Goal: Task Accomplishment & Management: Use online tool/utility

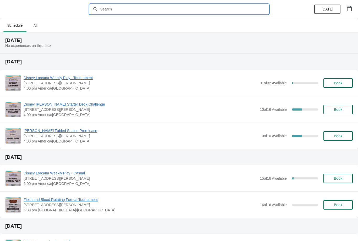
click at [163, 4] on input "text" at bounding box center [184, 8] width 168 height 9
type input "O"
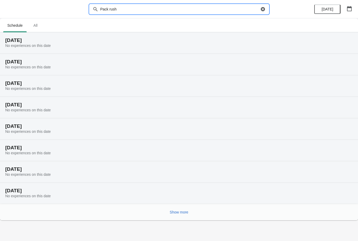
type input "Pack rush"
click at [263, 1] on div at bounding box center [179, 9] width 358 height 18
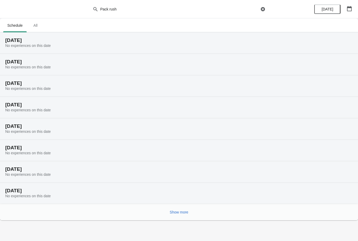
click at [265, 5] on div "Pack rush Clear" at bounding box center [179, 8] width 179 height 9
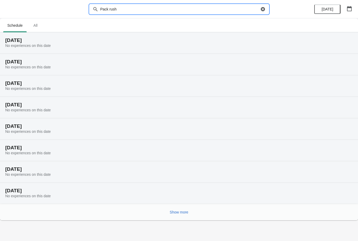
click at [264, 5] on div "Pack rush Clear" at bounding box center [179, 8] width 179 height 9
click at [262, 8] on icon "button" at bounding box center [262, 9] width 5 height 5
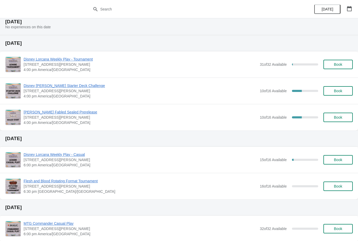
scroll to position [18, 0]
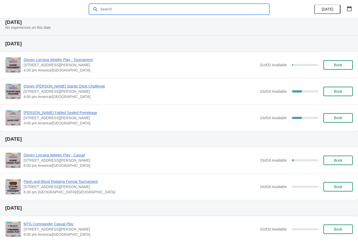
click at [72, 153] on span "Disney Lorcana Weekly Play - Casual" at bounding box center [140, 154] width 233 height 5
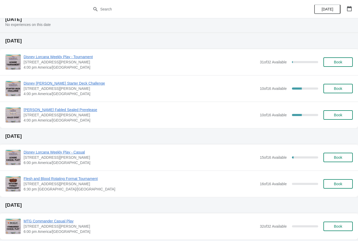
scroll to position [13, 0]
